Goal: Information Seeking & Learning: Understand process/instructions

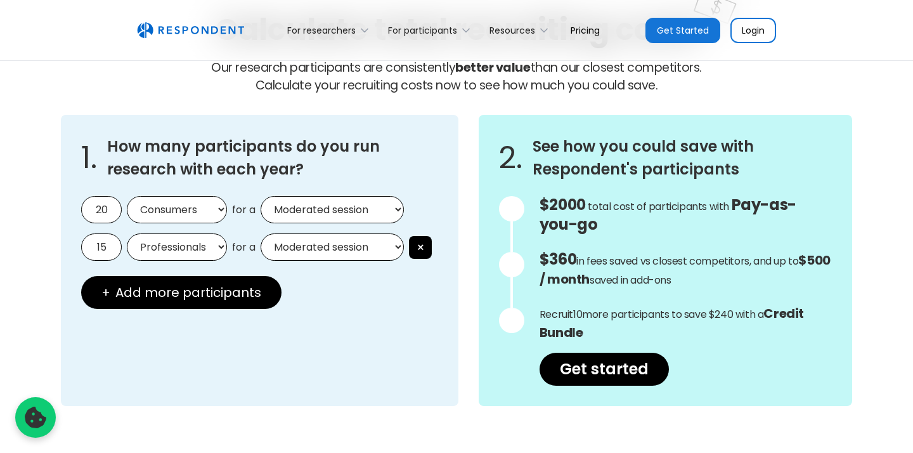
scroll to position [1143, 0]
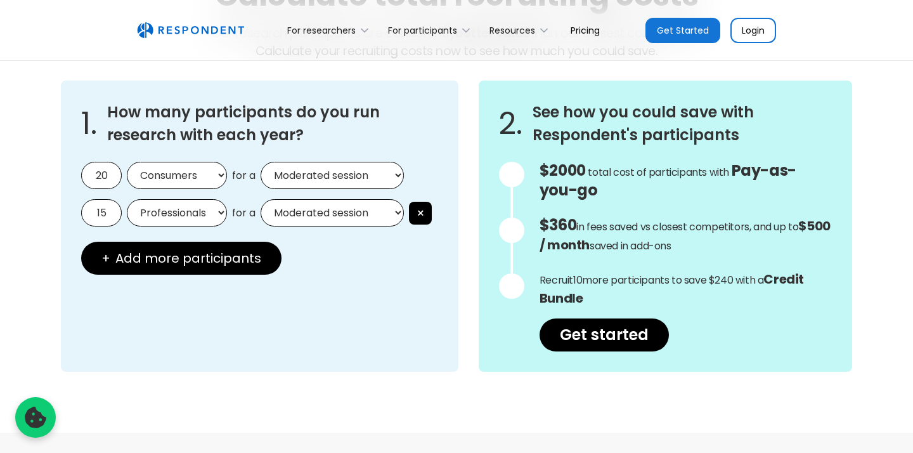
click at [275, 166] on select "Moderated session Unmoderated session" at bounding box center [332, 175] width 143 height 27
click at [107, 209] on input "15" at bounding box center [101, 212] width 41 height 27
type input "="
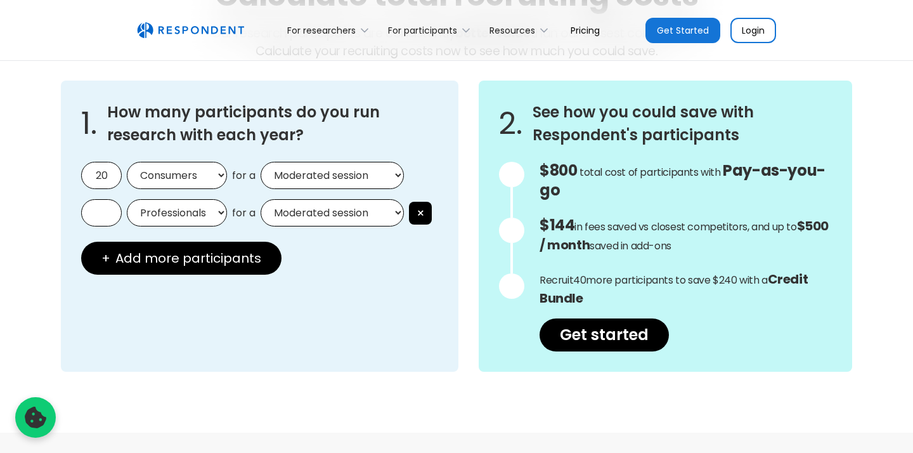
click at [93, 180] on input "20" at bounding box center [101, 175] width 41 height 27
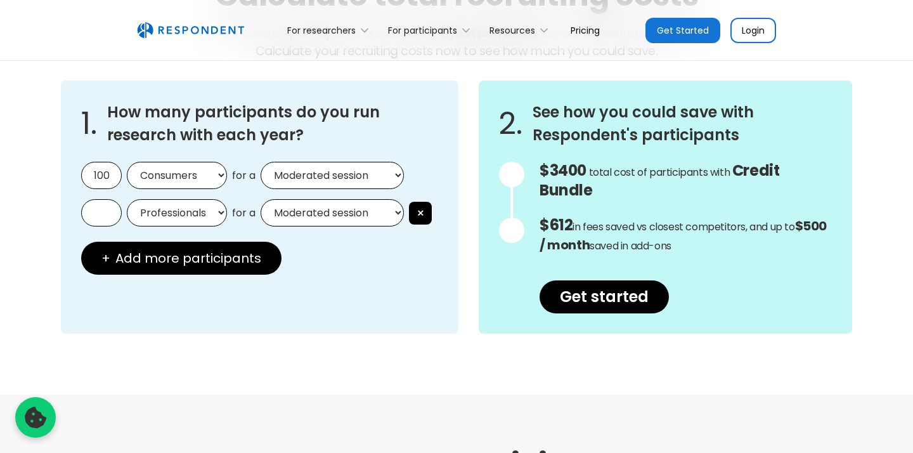
type input "100"
click at [306, 337] on div "1. How many participants do you run research with each year? 100 Consumers Prof…" at bounding box center [457, 206] width 812 height 273
